Goal: Use online tool/utility: Utilize a website feature to perform a specific function

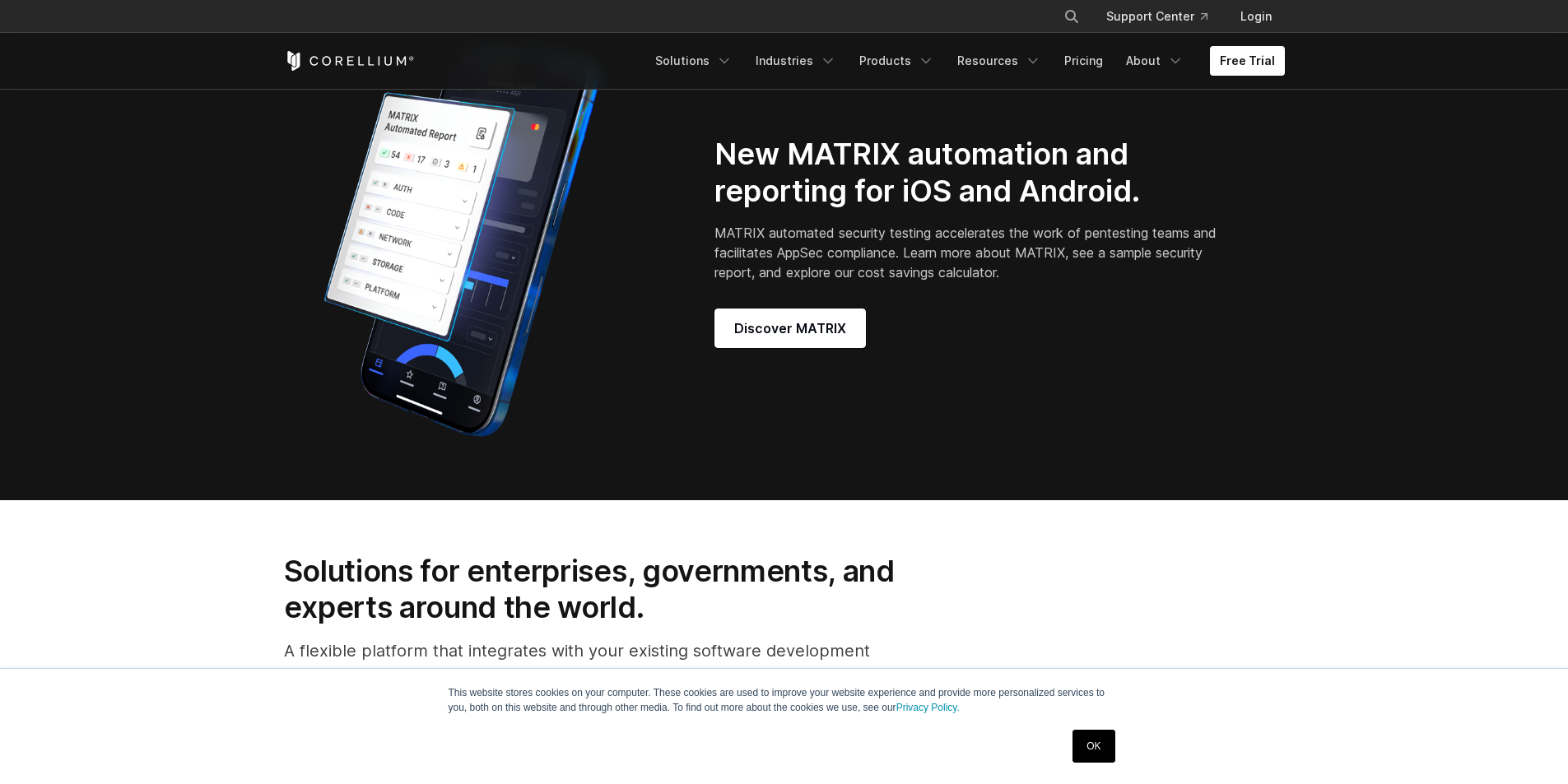
scroll to position [1393, 0]
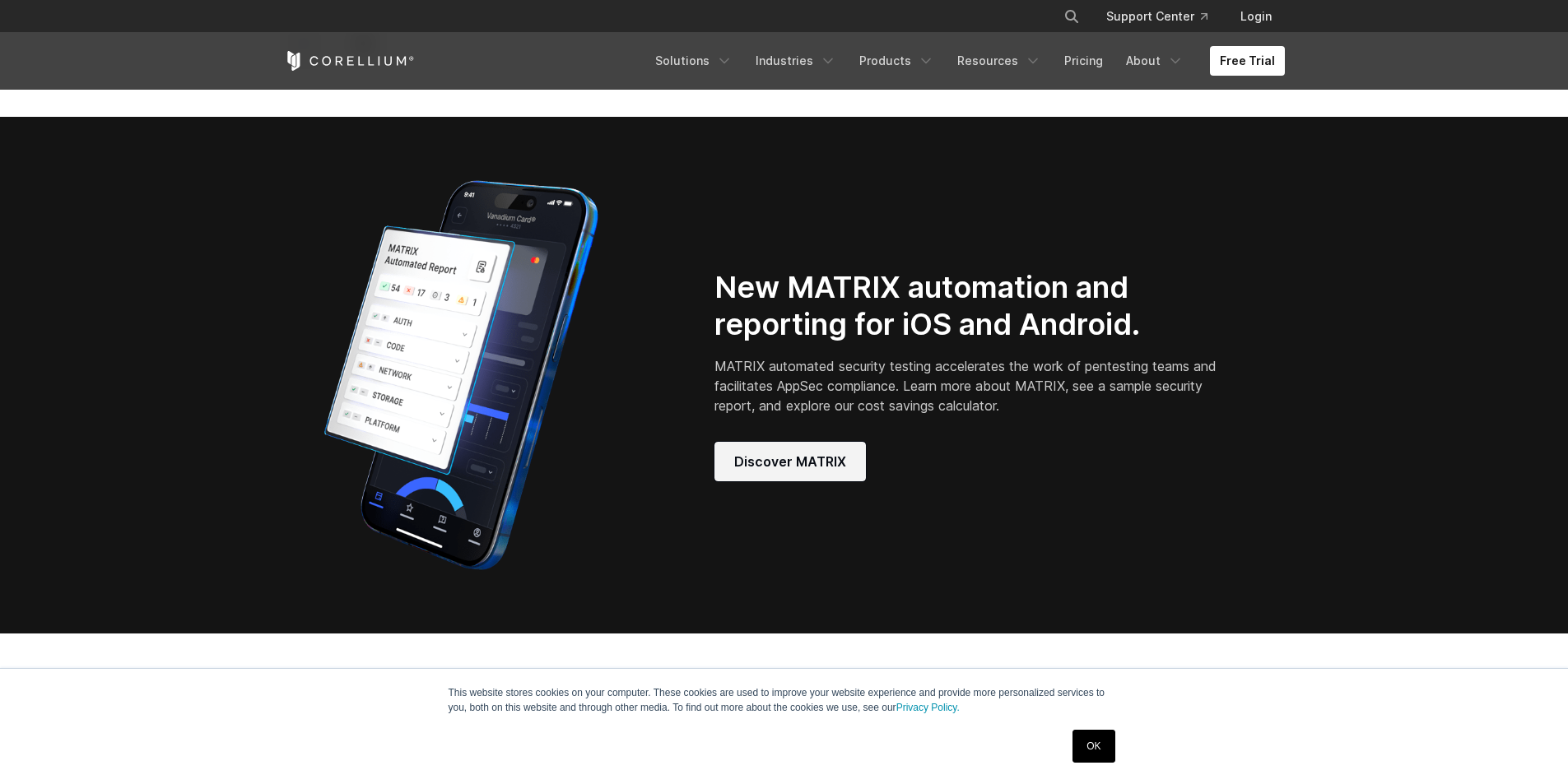
click at [763, 471] on span "Discover MATRIX" at bounding box center [790, 461] width 112 height 20
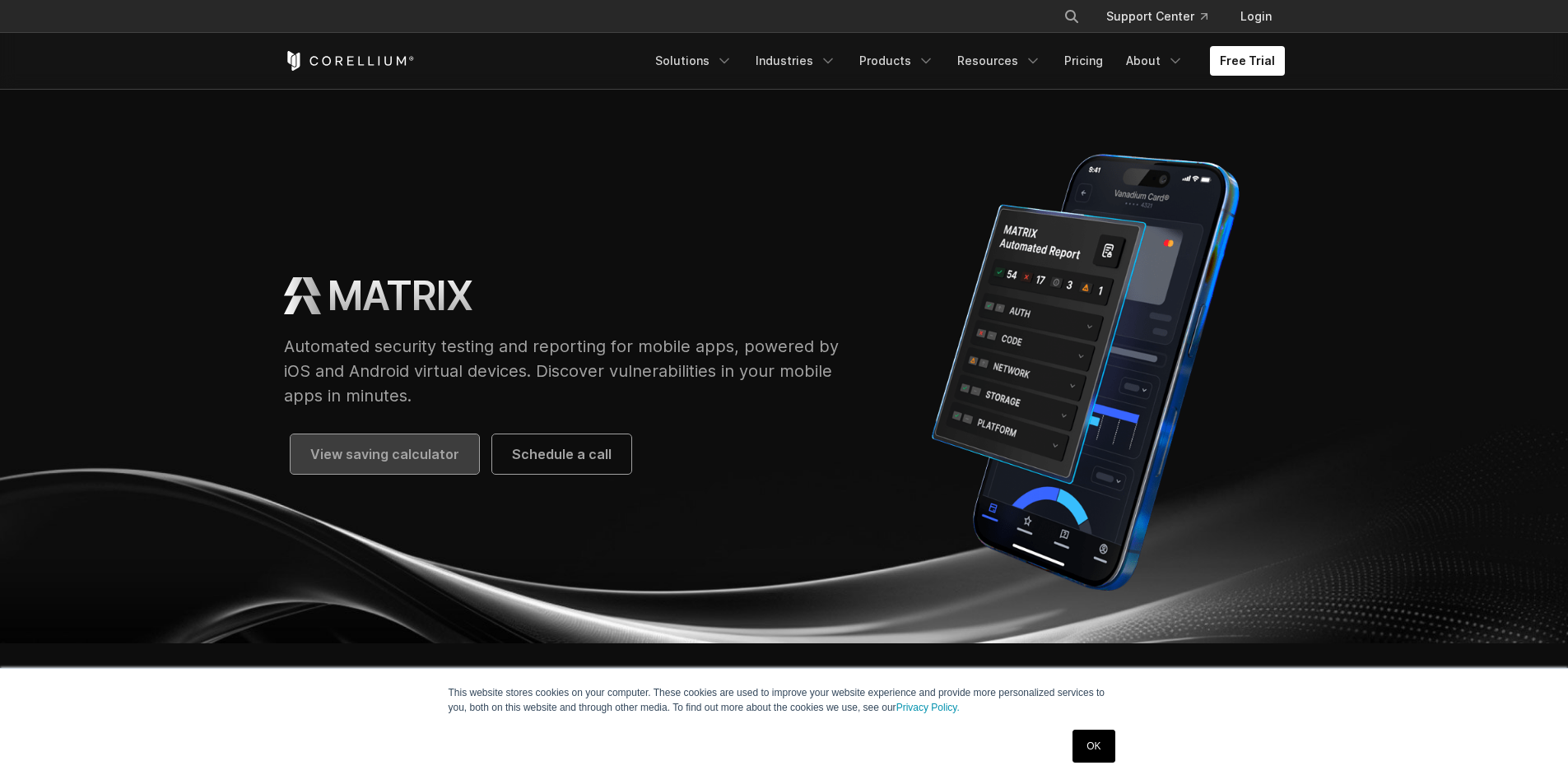
click at [401, 453] on span "View saving calculator" at bounding box center [384, 454] width 149 height 20
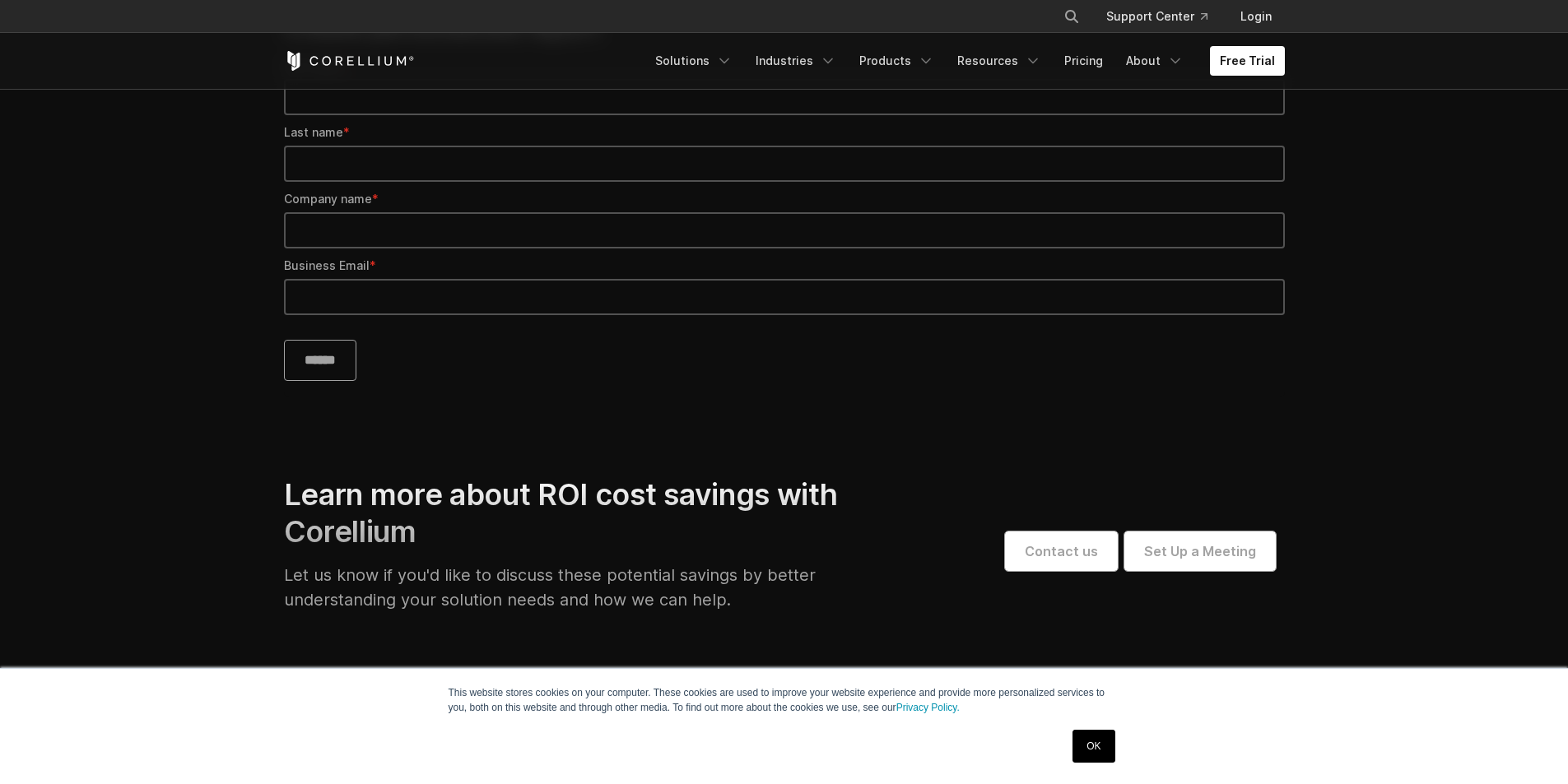
scroll to position [1481, 0]
